Goal: Navigation & Orientation: Find specific page/section

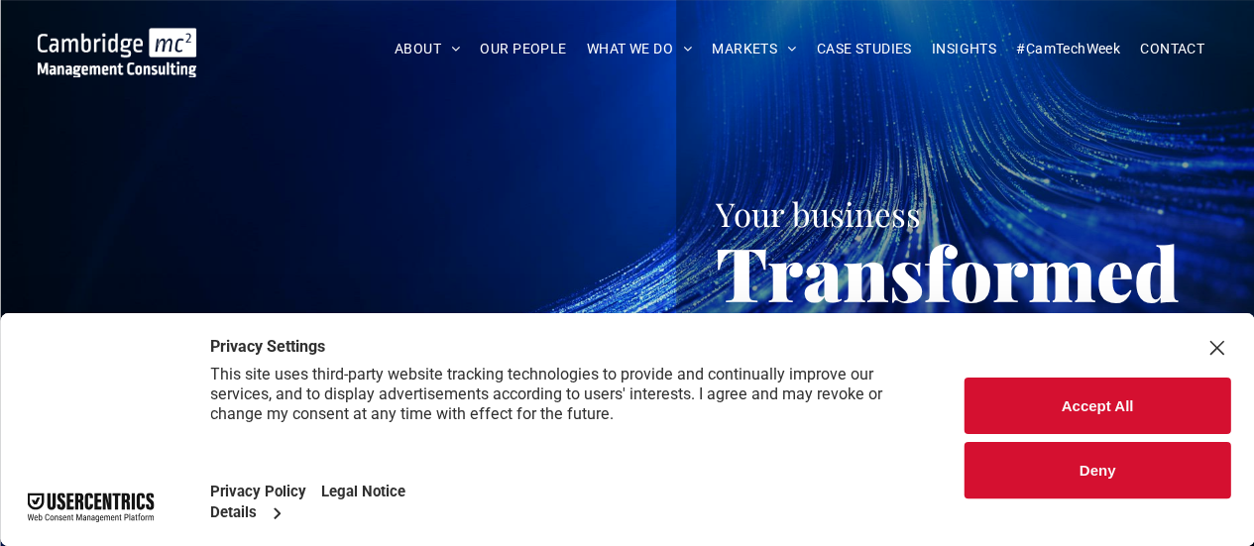
click at [1058, 480] on button "Deny" at bounding box center [1097, 470] width 266 height 56
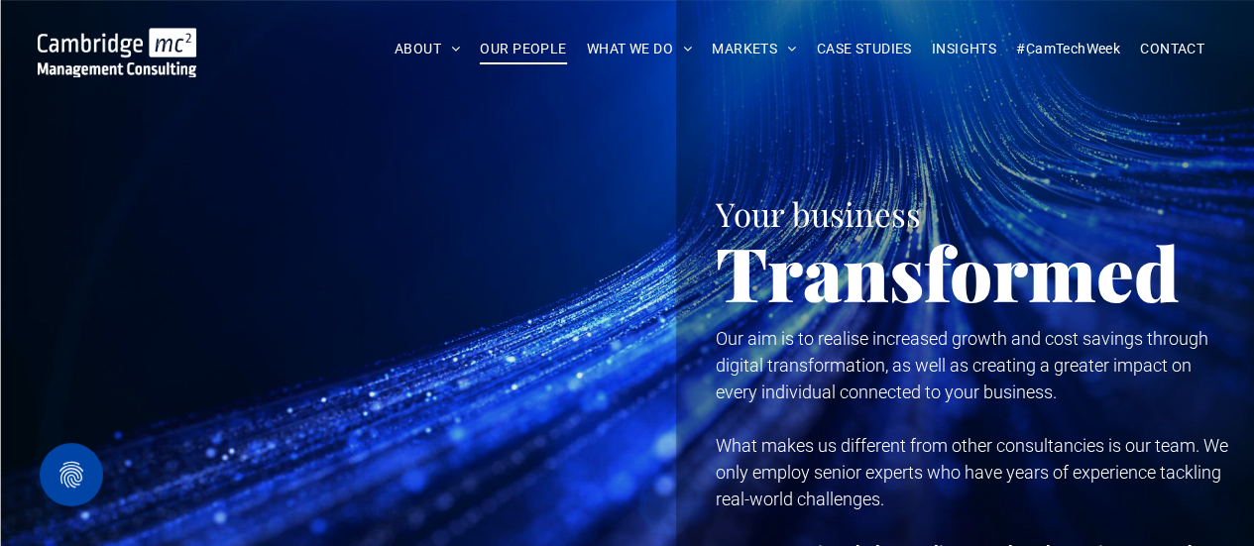
click at [515, 53] on span "OUR PEOPLE" at bounding box center [523, 49] width 86 height 31
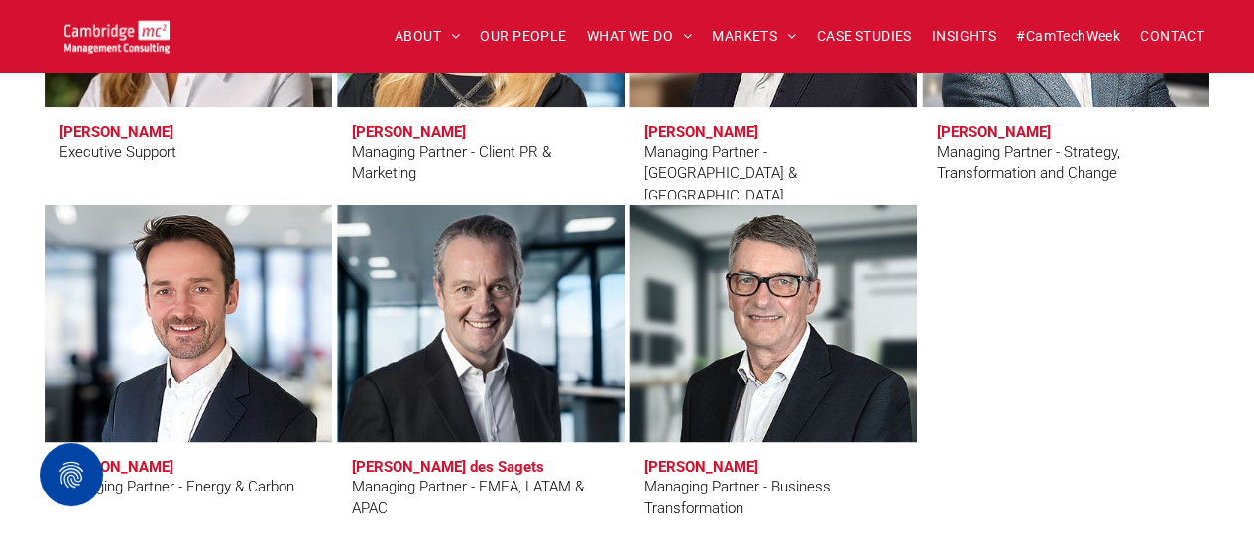
scroll to position [2010, 0]
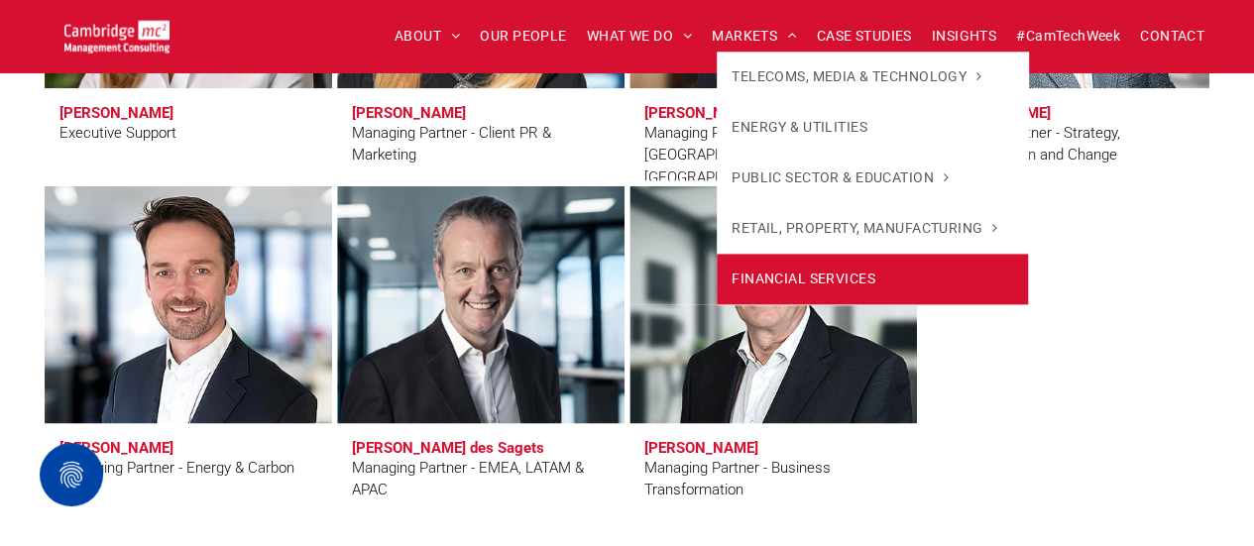
click at [753, 275] on span "FINANCIAL SERVICES" at bounding box center [803, 279] width 144 height 21
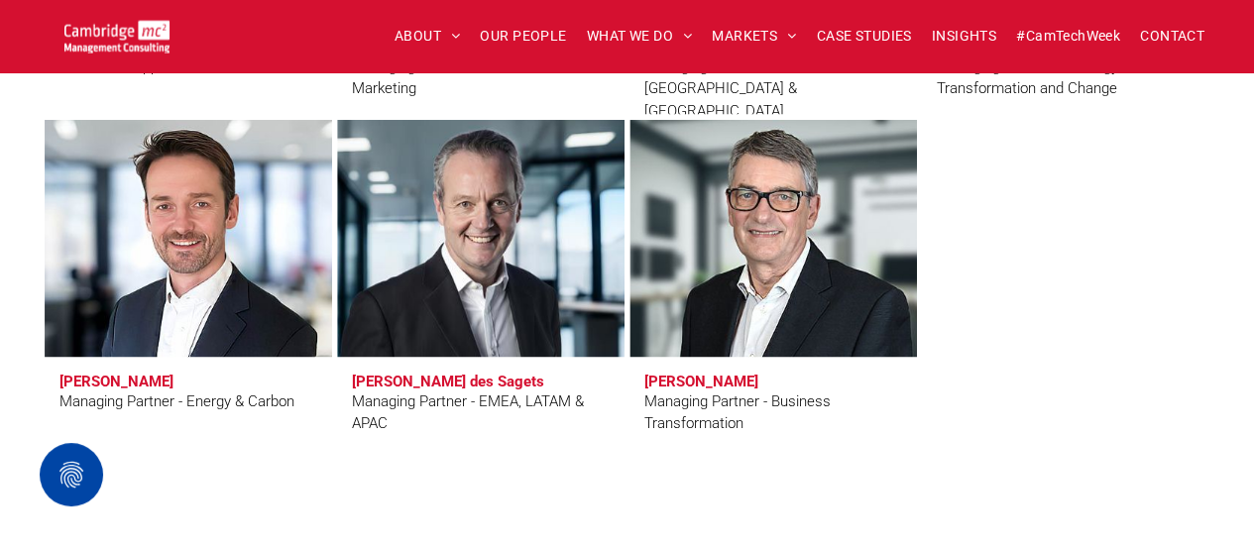
scroll to position [2028, 0]
